Goal: Contribute content: Add original content to the website for others to see

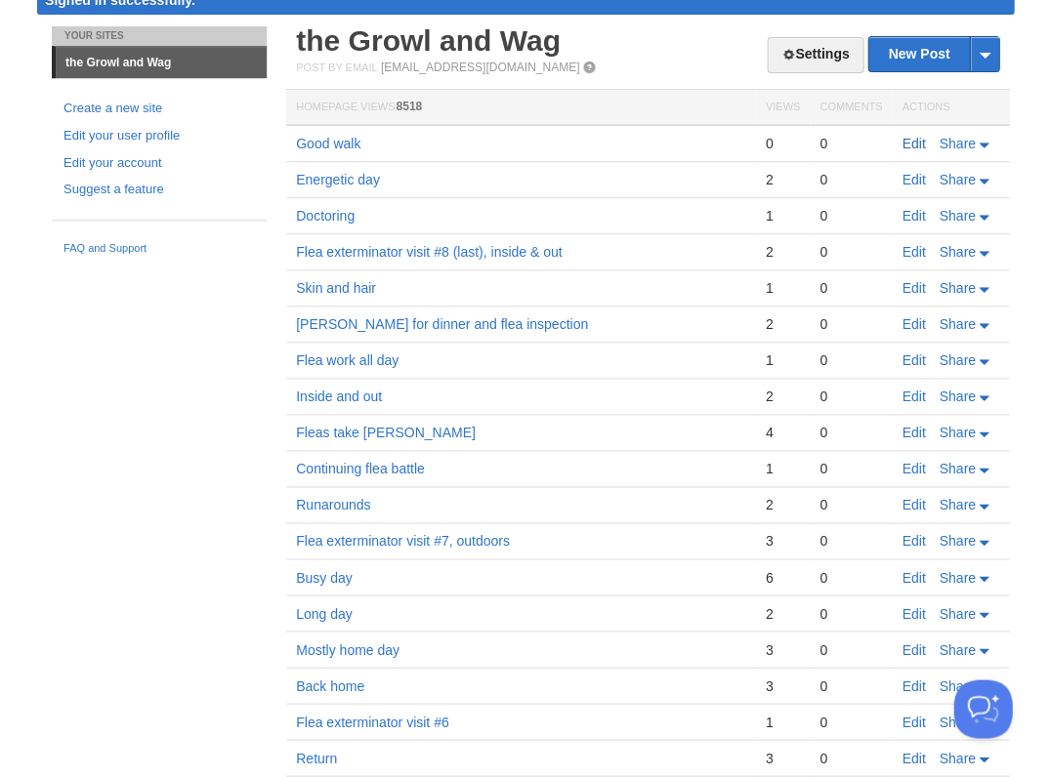
click at [905, 143] on link "Edit" at bounding box center [912, 144] width 23 height 16
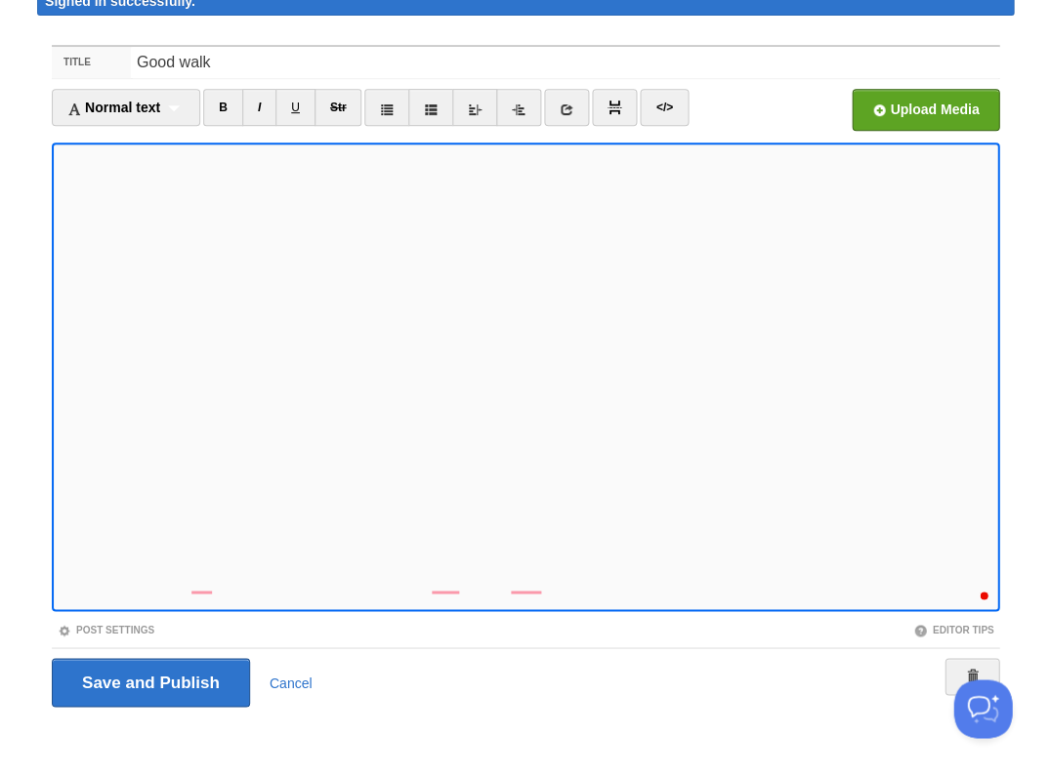
scroll to position [317, 0]
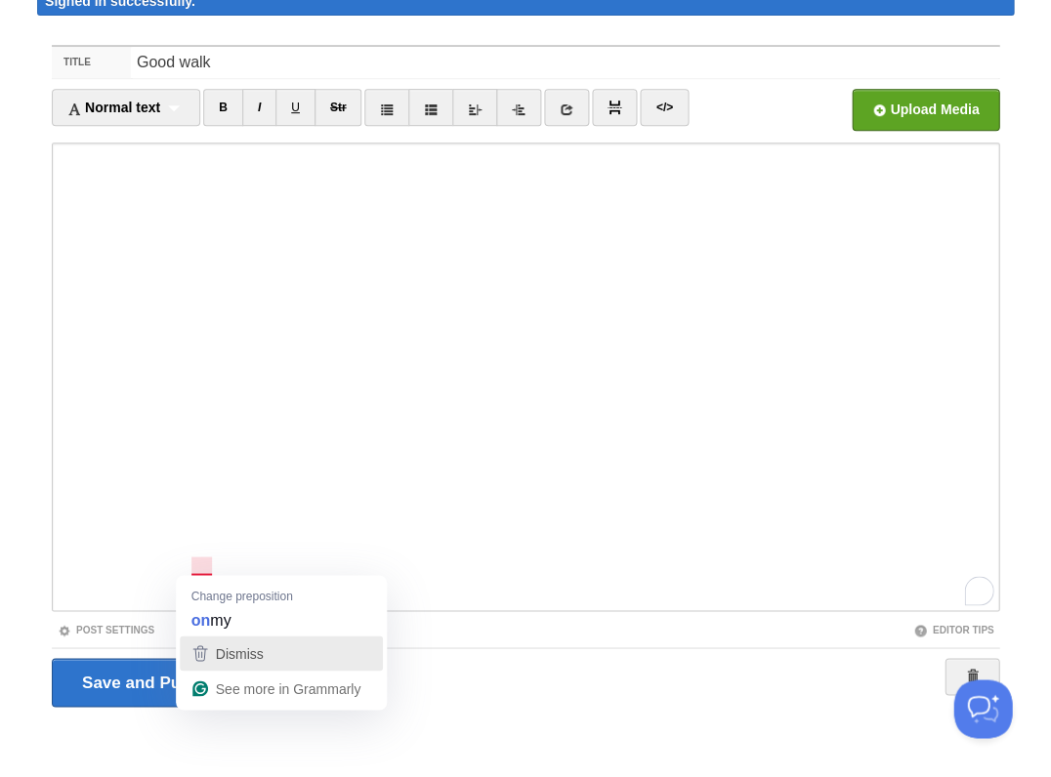
click at [225, 660] on span "Dismiss" at bounding box center [240, 653] width 48 height 16
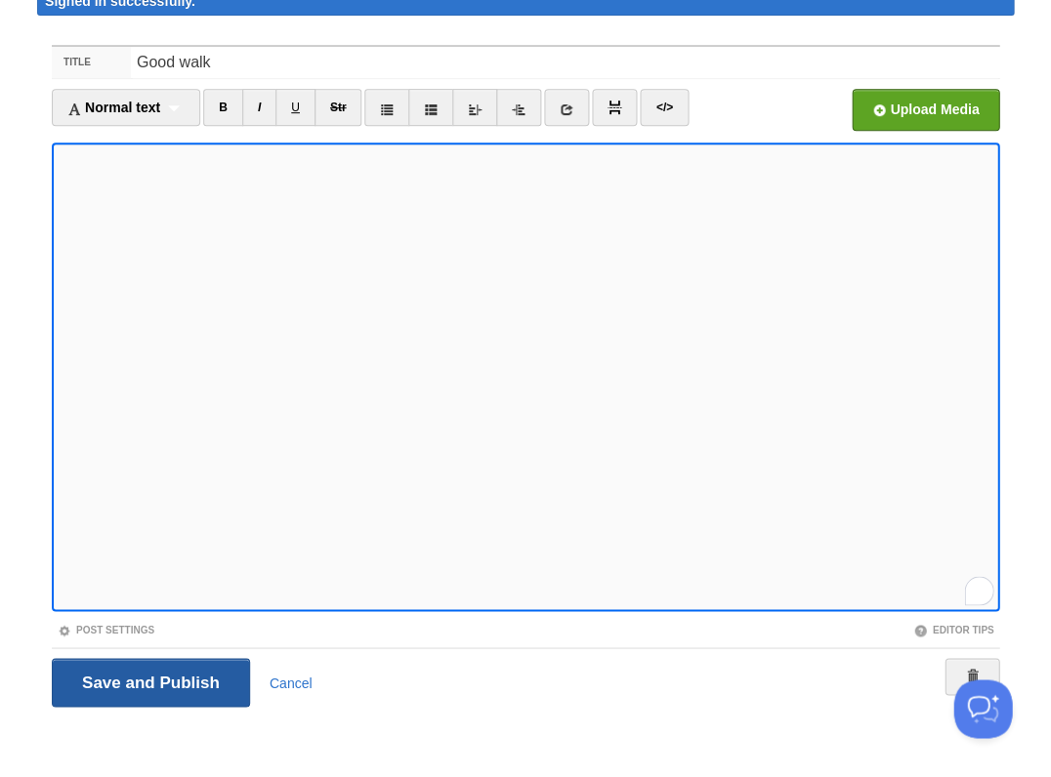
click at [148, 679] on input "Save and Publish" at bounding box center [151, 682] width 198 height 49
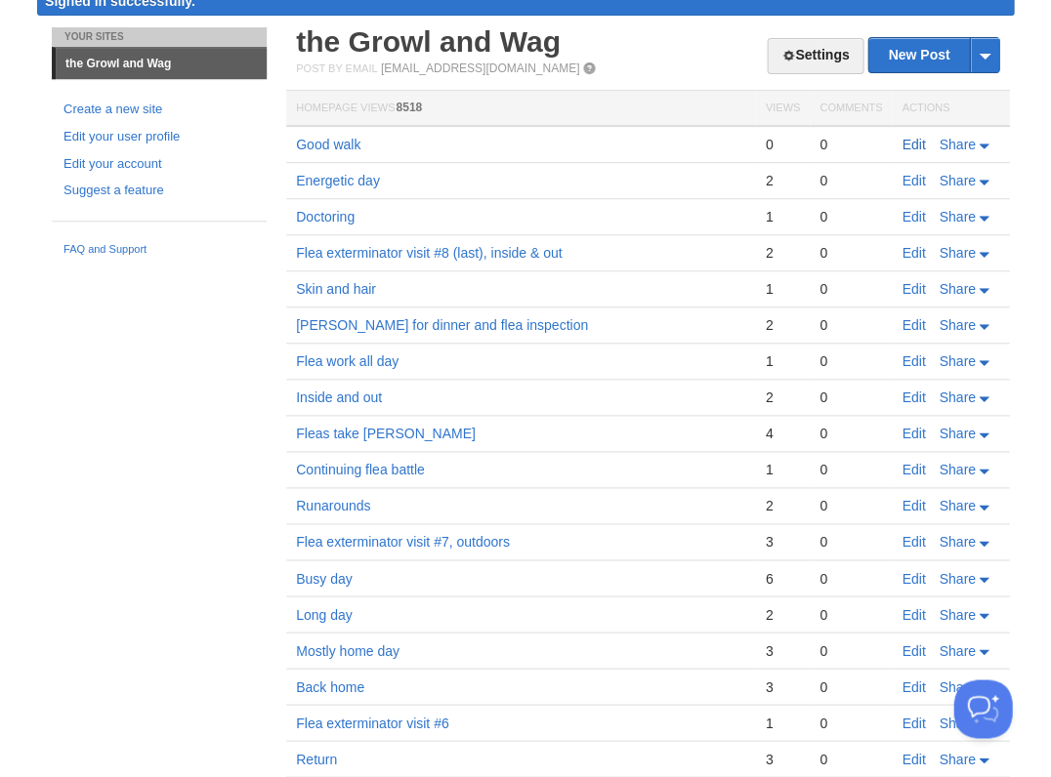
click at [908, 139] on link "Edit" at bounding box center [912, 145] width 23 height 16
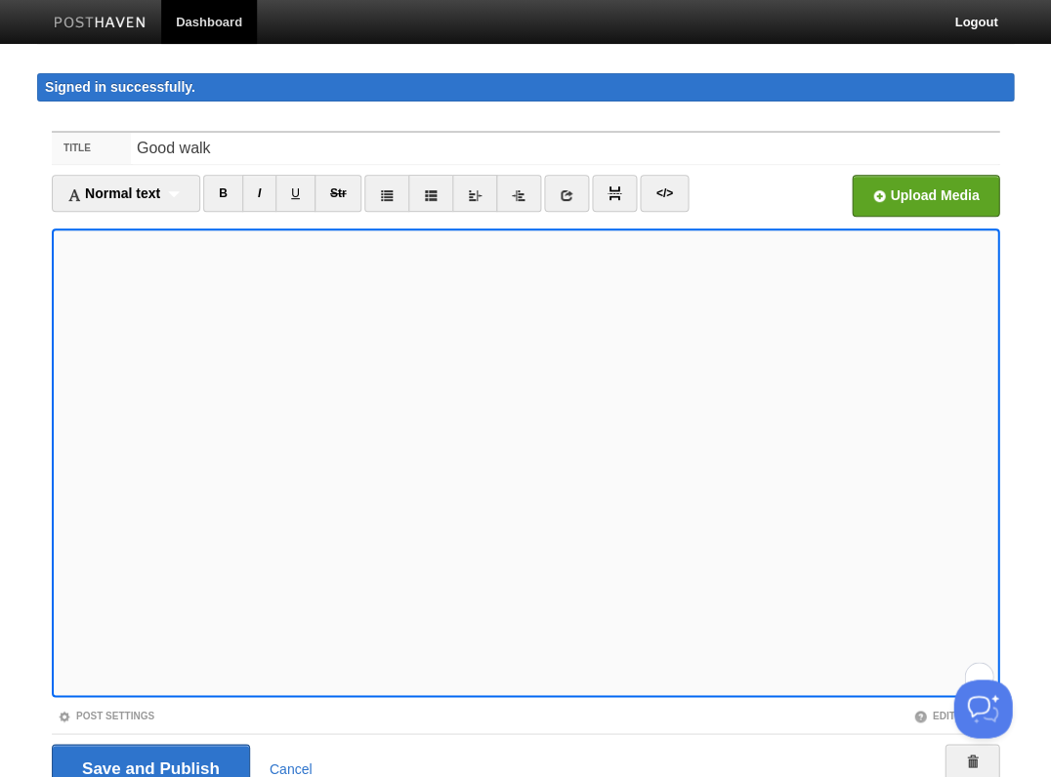
scroll to position [86, 0]
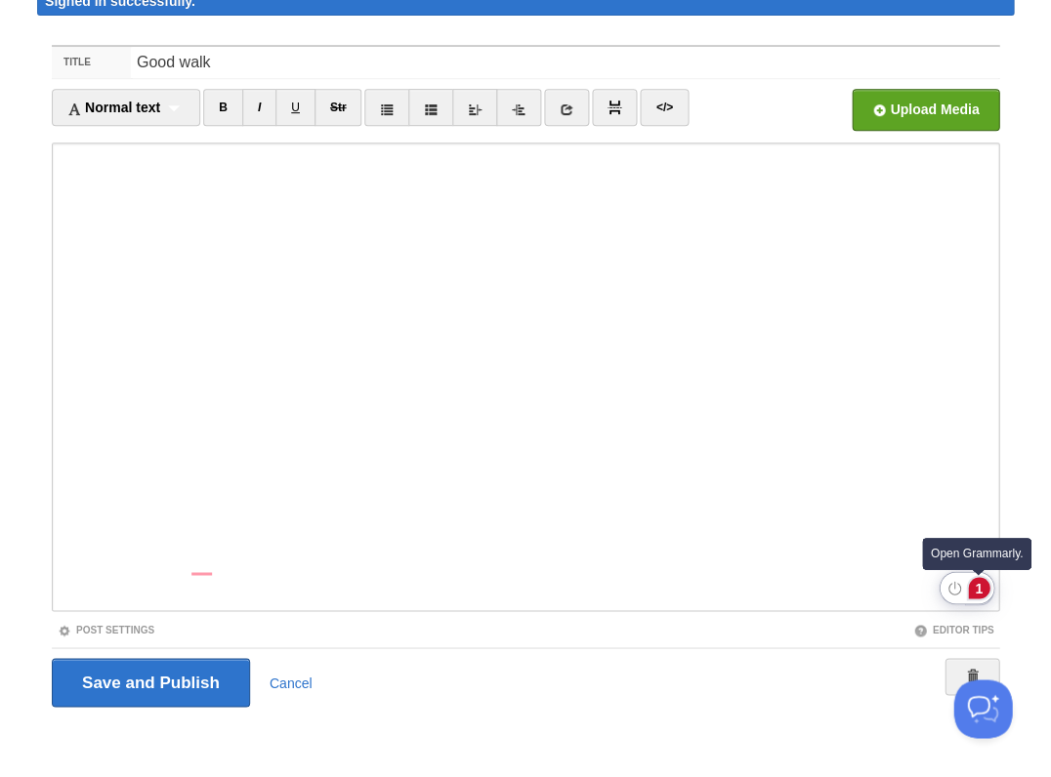
click at [976, 585] on div "1" at bounding box center [978, 587] width 21 height 21
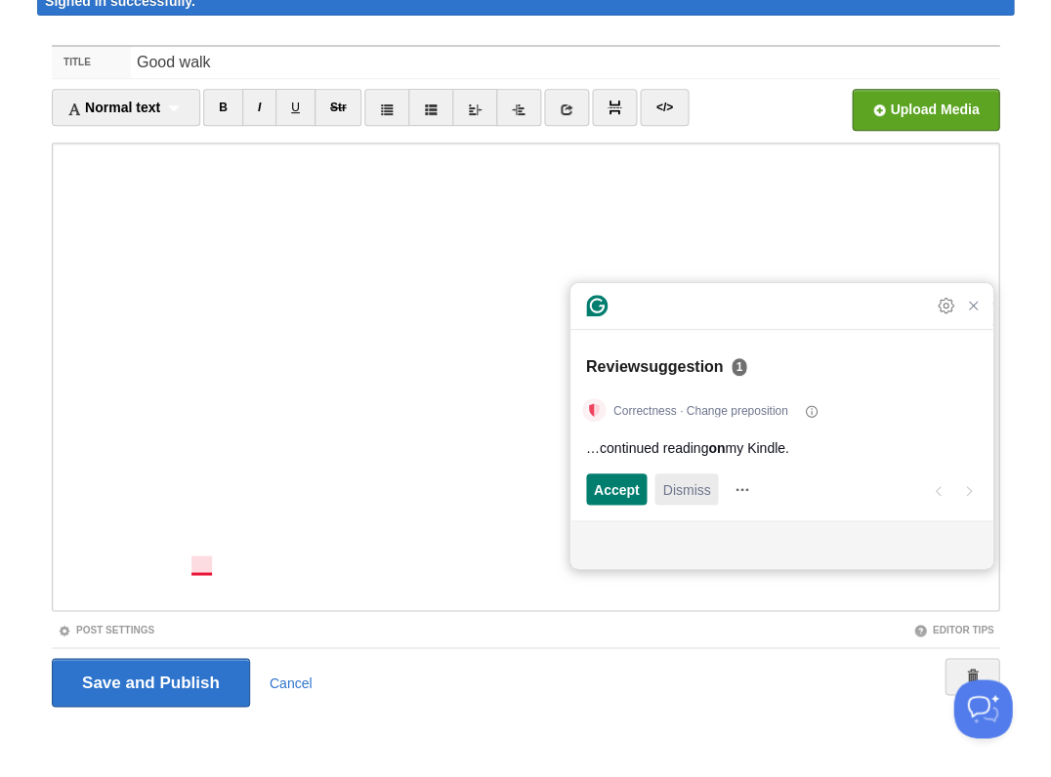
click at [676, 483] on span "Dismiss" at bounding box center [686, 489] width 48 height 21
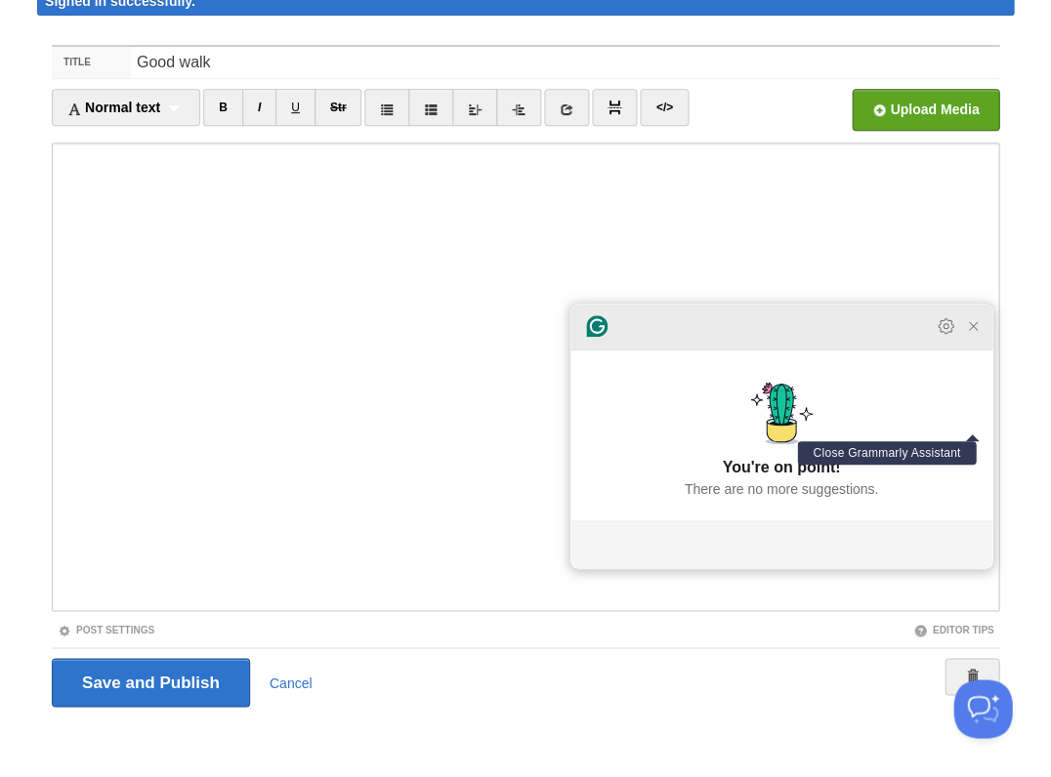
click at [977, 334] on icon "Close Grammarly Assistant" at bounding box center [973, 326] width 16 height 16
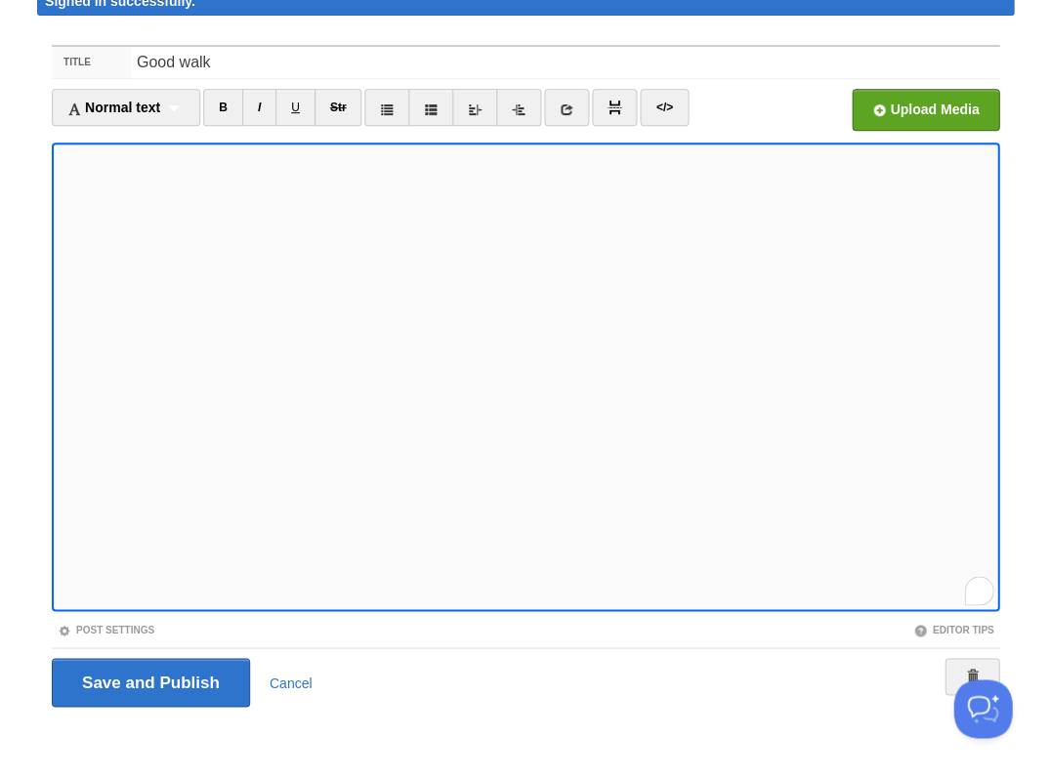
scroll to position [352, 0]
click at [148, 679] on input "Save and Publish" at bounding box center [151, 682] width 198 height 49
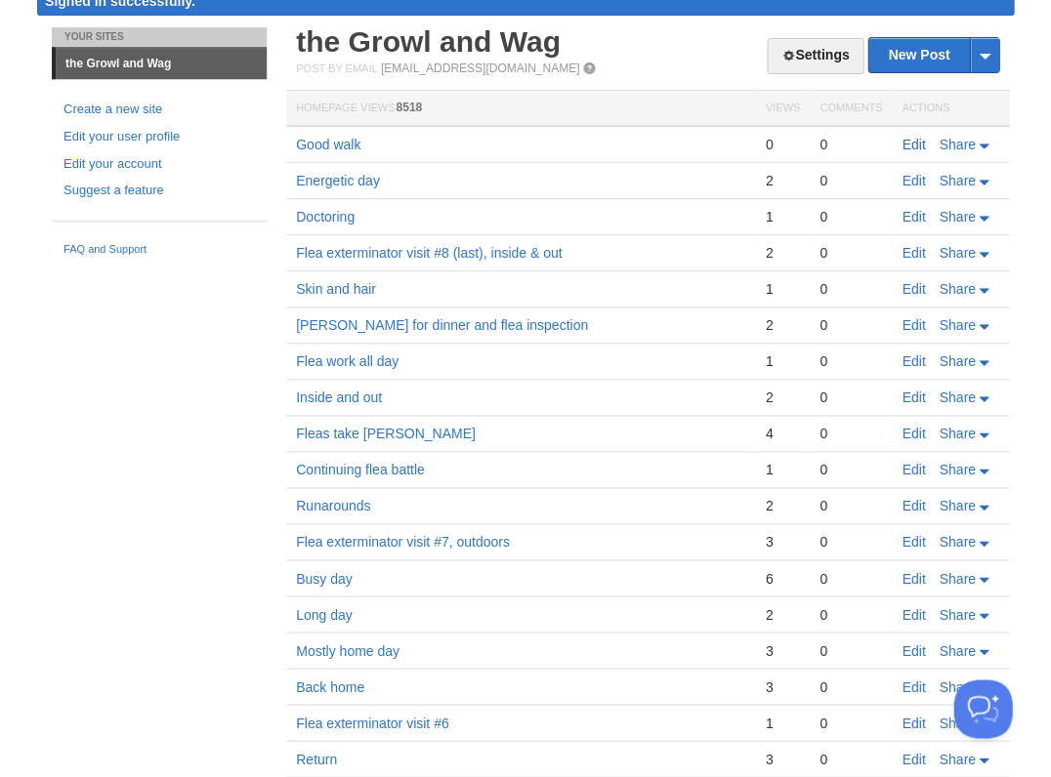
click at [918, 140] on link "Edit" at bounding box center [912, 145] width 23 height 16
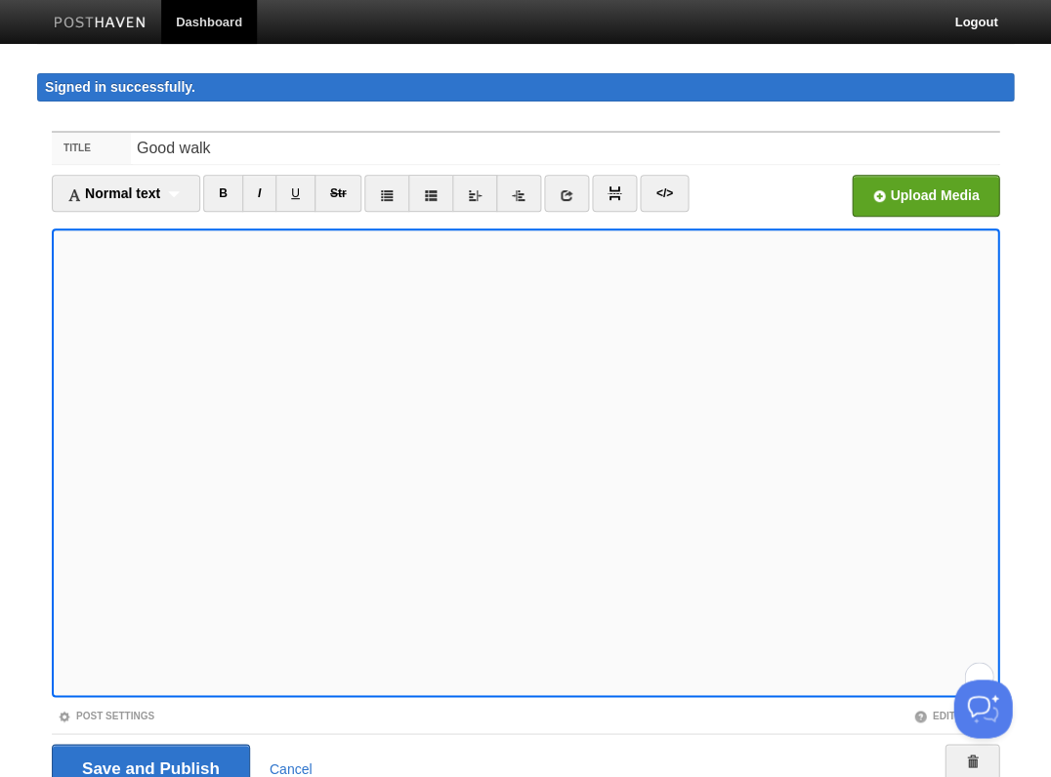
scroll to position [86, 0]
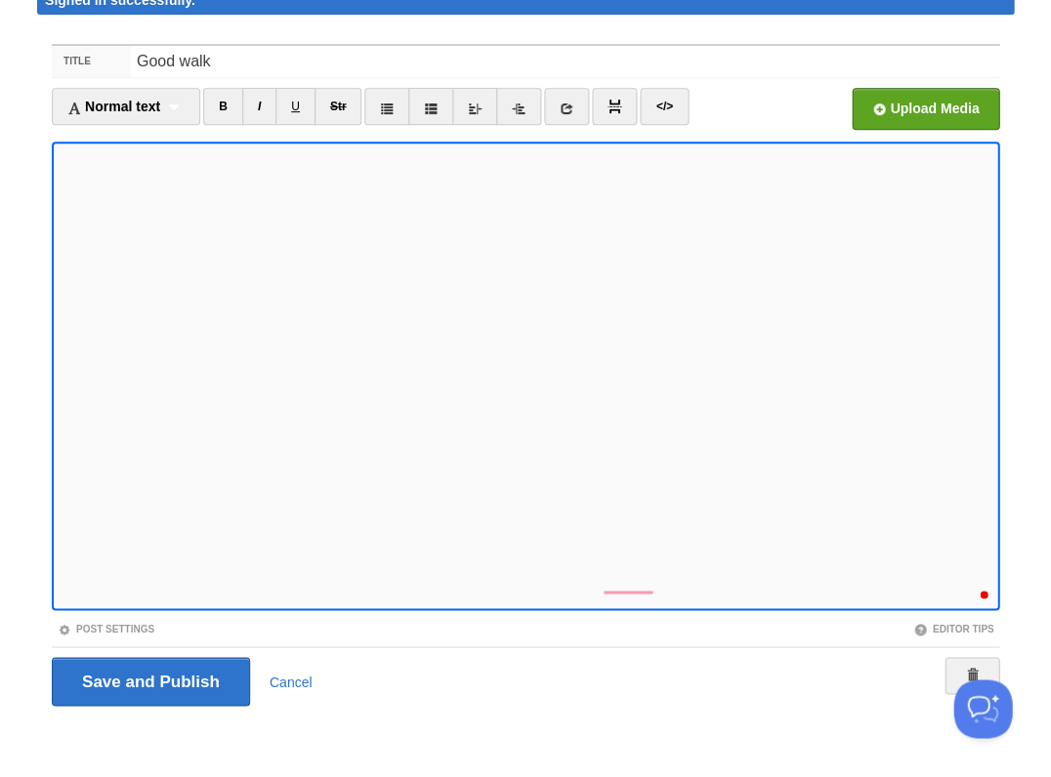
scroll to position [409, 0]
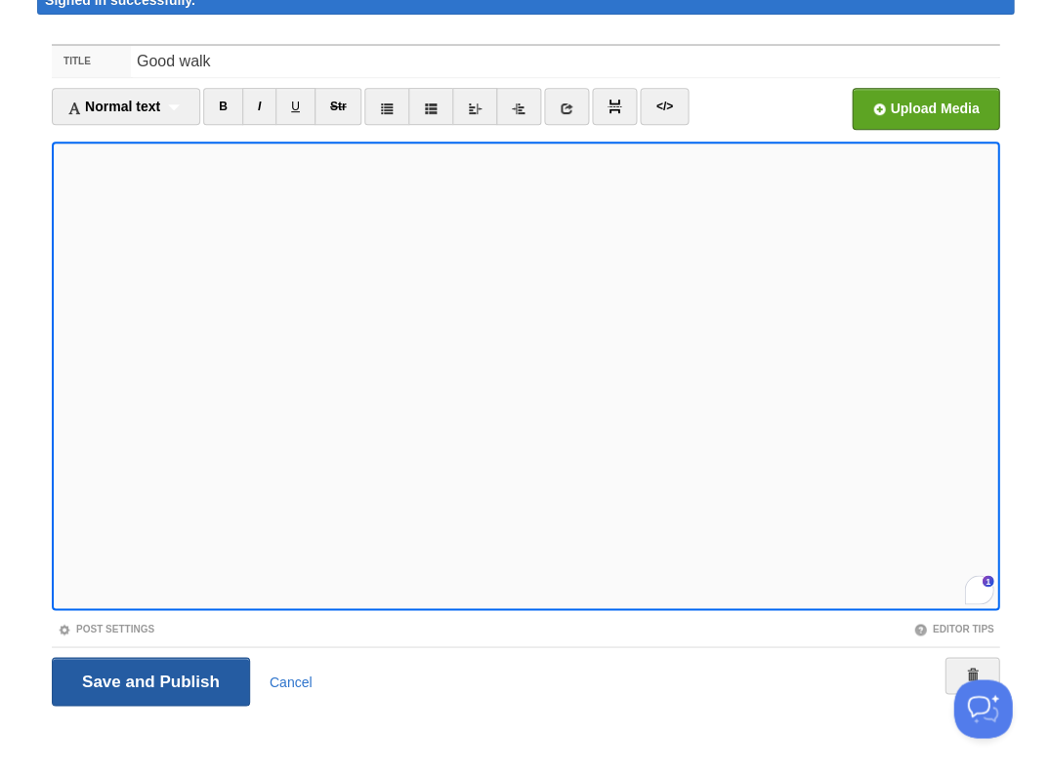
click at [148, 679] on input "Save and Publish" at bounding box center [151, 681] width 198 height 49
